Goal: Information Seeking & Learning: Find specific page/section

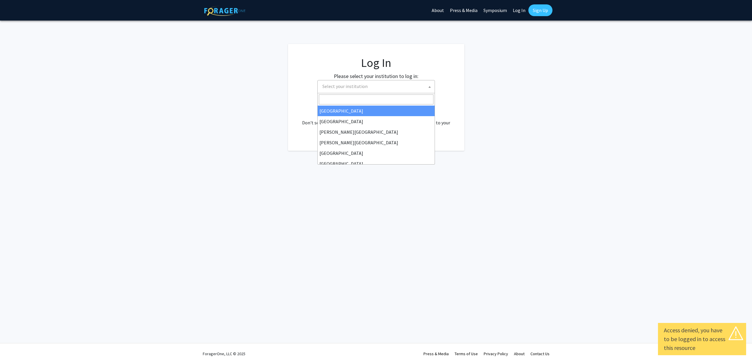
select select
type input "[PERSON_NAME]"
select select "24"
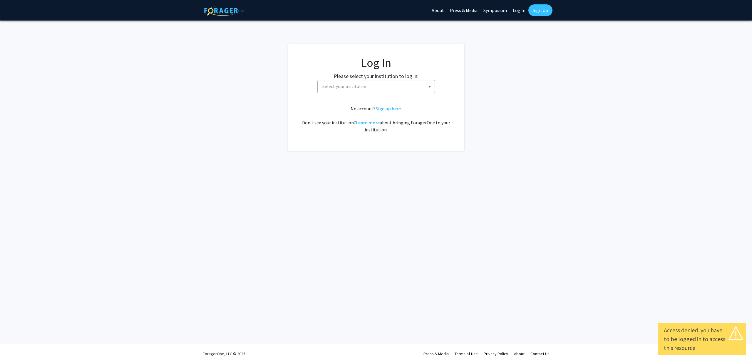
select select
click at [409, 84] on span "Select your institution" at bounding box center [377, 86] width 115 height 12
type input "tho"
select select "24"
select select
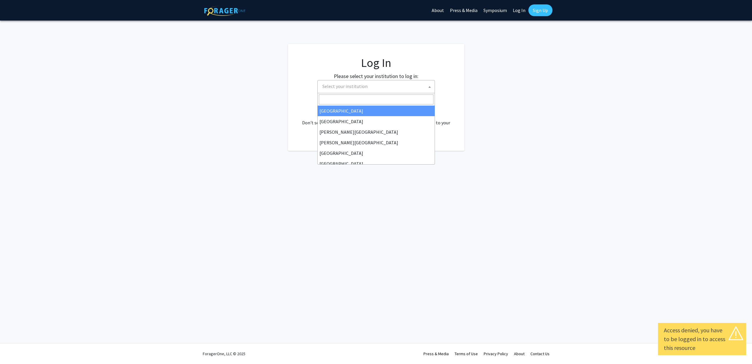
click at [348, 90] on span "Select your institution" at bounding box center [377, 86] width 115 height 12
type input "tho"
select select "24"
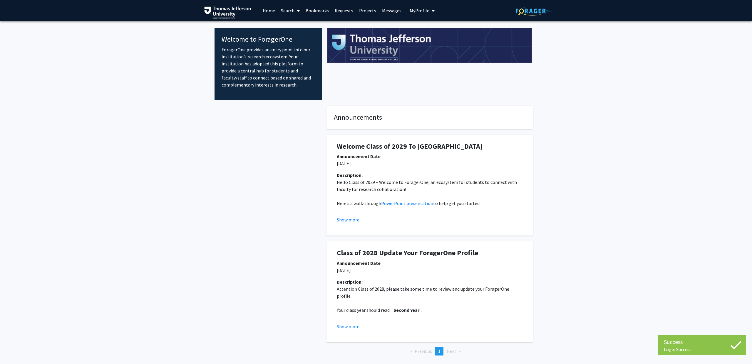
click at [293, 14] on link "Search" at bounding box center [290, 10] width 25 height 21
click at [295, 24] on span "Faculty/Staff" at bounding box center [299, 27] width 43 height 12
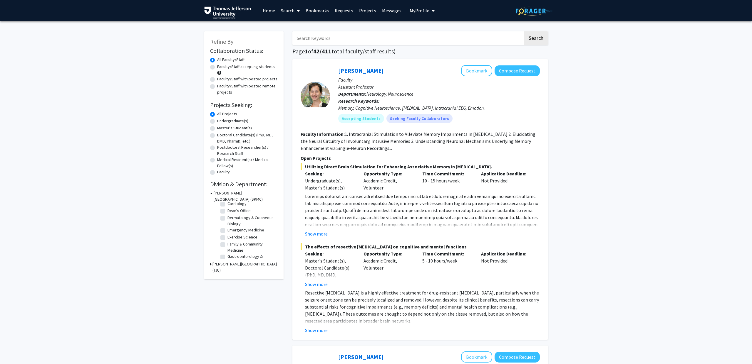
scroll to position [36, 0]
click at [227, 216] on label "Dermatology & Cutaneous Biology" at bounding box center [251, 220] width 49 height 12
click at [227, 216] on input "Dermatology & Cutaneous Biology" at bounding box center [229, 216] width 4 height 4
checkbox input "true"
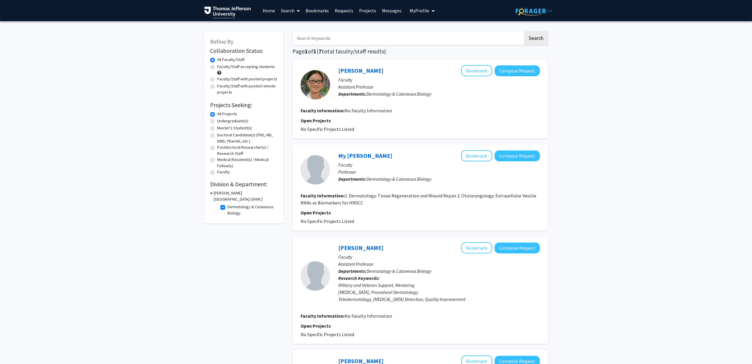
click at [227, 207] on label "Dermatology & Cutaneous Biology" at bounding box center [251, 210] width 49 height 12
click at [227, 207] on input "Dermatology & Cutaneous Biology" at bounding box center [229, 206] width 4 height 4
checkbox input "false"
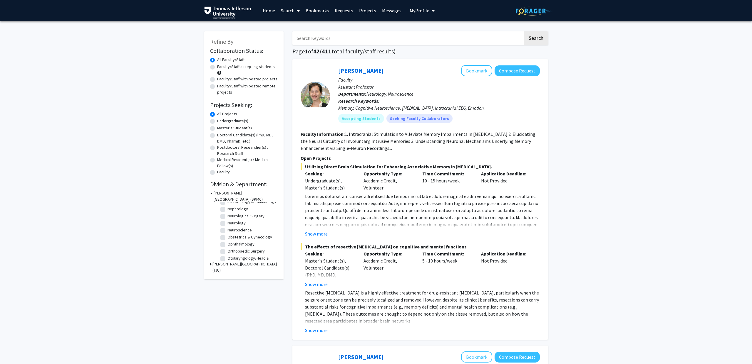
scroll to position [155, 0]
click at [227, 238] on label "Ophthalmology" at bounding box center [240, 238] width 27 height 6
click at [227, 238] on input "Ophthalmology" at bounding box center [229, 237] width 4 height 4
checkbox input "true"
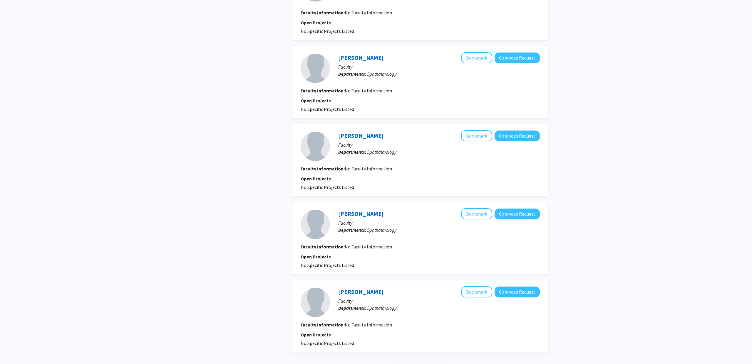
scroll to position [580, 0]
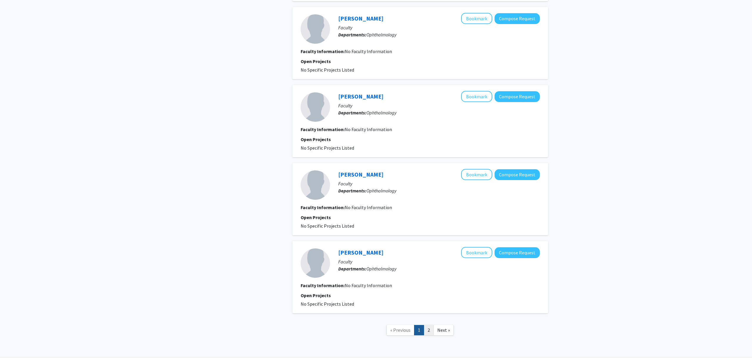
click at [429, 330] on link "2" at bounding box center [428, 330] width 10 height 10
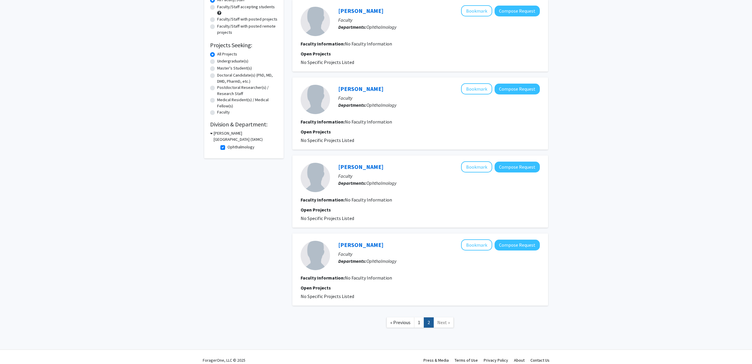
scroll to position [66, 0]
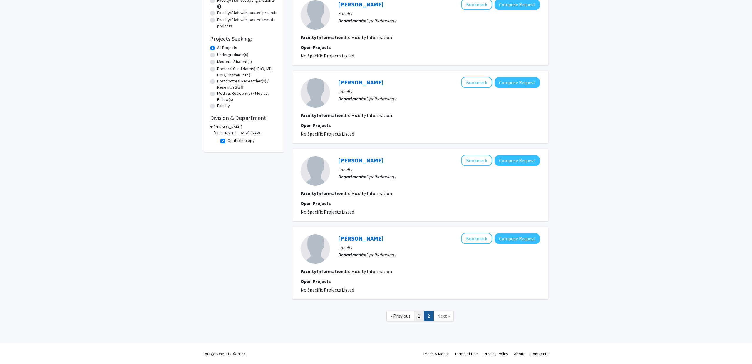
click at [419, 316] on link "1" at bounding box center [419, 316] width 10 height 10
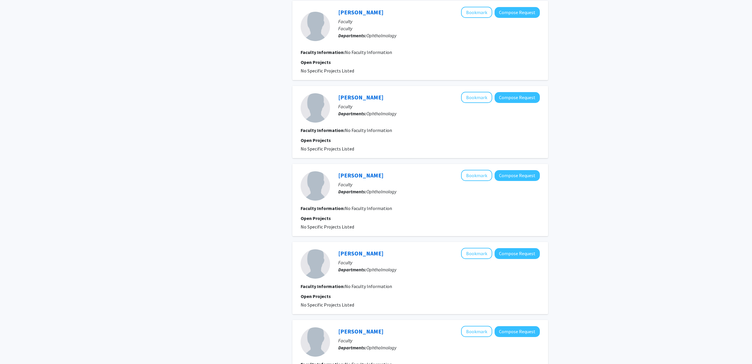
scroll to position [594, 0]
